Goal: Task Accomplishment & Management: Use online tool/utility

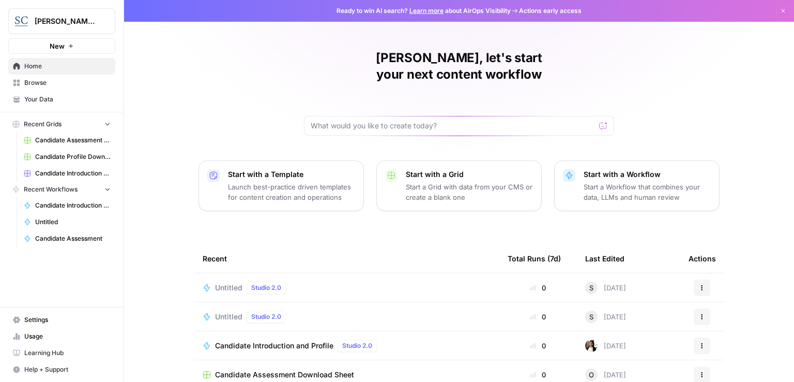
click at [279, 340] on span "Candidate Introduction and Profile" at bounding box center [274, 345] width 118 height 10
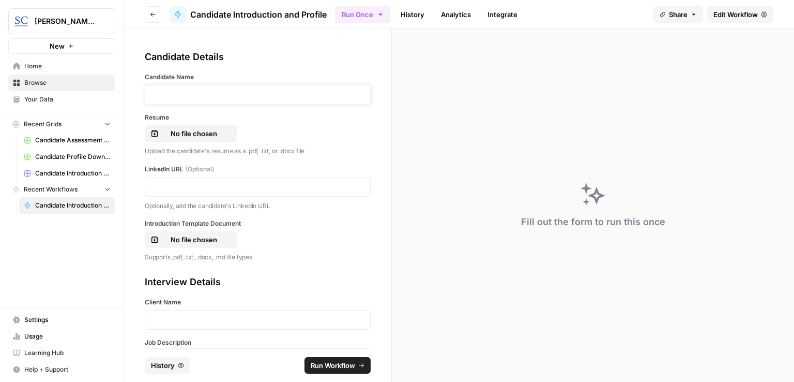
click at [180, 98] on p at bounding box center [258, 94] width 213 height 10
click at [198, 131] on p "No file chosen" at bounding box center [194, 133] width 66 height 10
click at [182, 185] on p at bounding box center [258, 187] width 213 height 10
click at [186, 237] on p "No file chosen" at bounding box center [194, 239] width 66 height 10
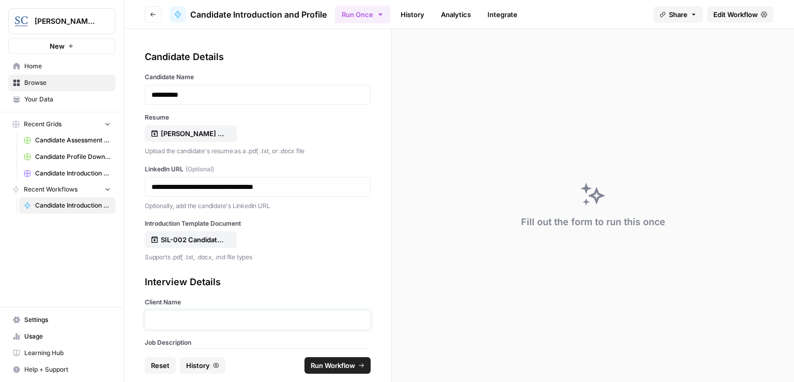
click at [217, 318] on p at bounding box center [258, 319] width 213 height 10
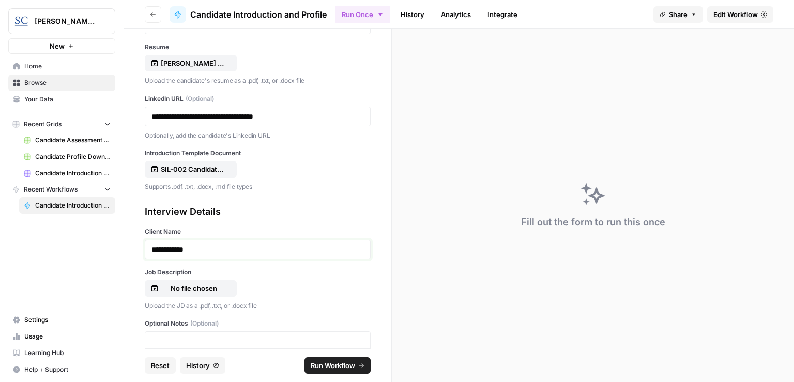
scroll to position [103, 0]
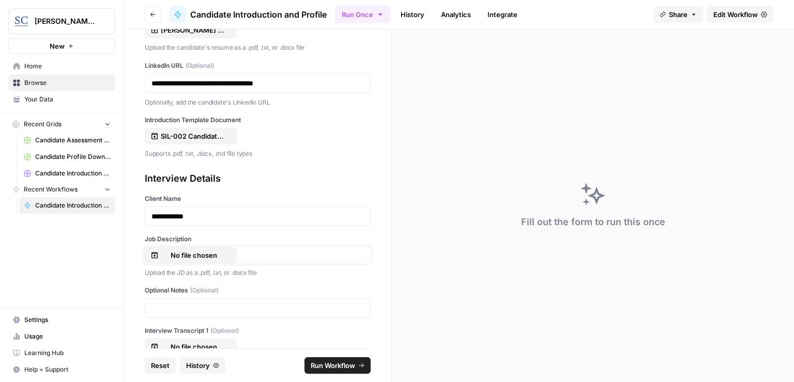
click at [190, 251] on p "No file chosen" at bounding box center [194, 255] width 66 height 10
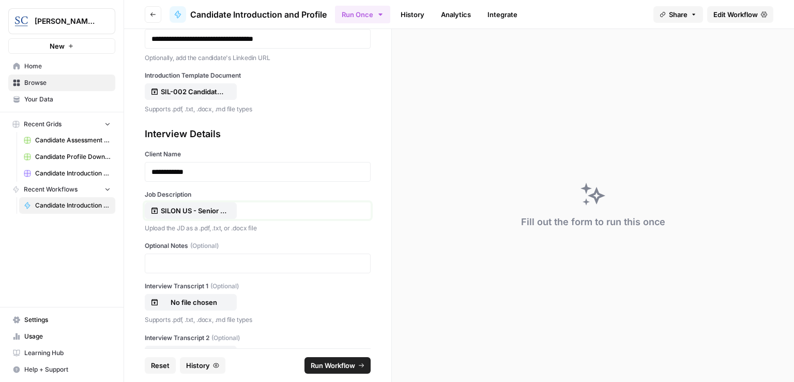
scroll to position [187, 0]
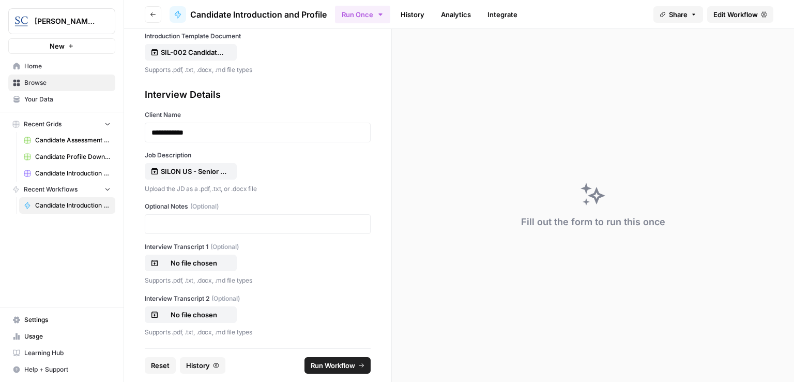
click at [340, 369] on span "Run Workflow" at bounding box center [333, 365] width 44 height 10
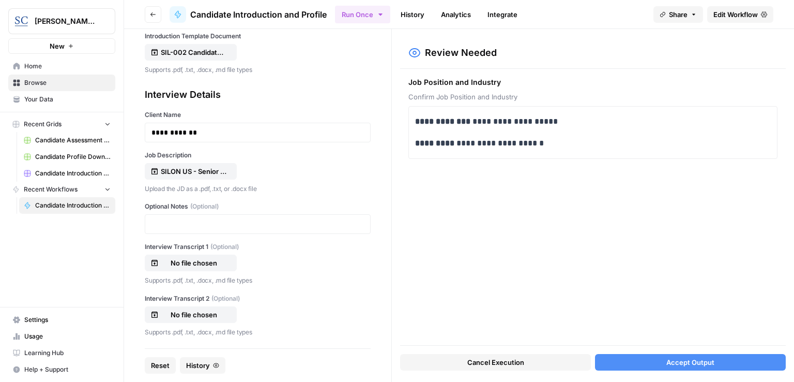
click at [710, 358] on span "Accept Output" at bounding box center [691, 362] width 48 height 10
